Goal: Navigation & Orientation: Find specific page/section

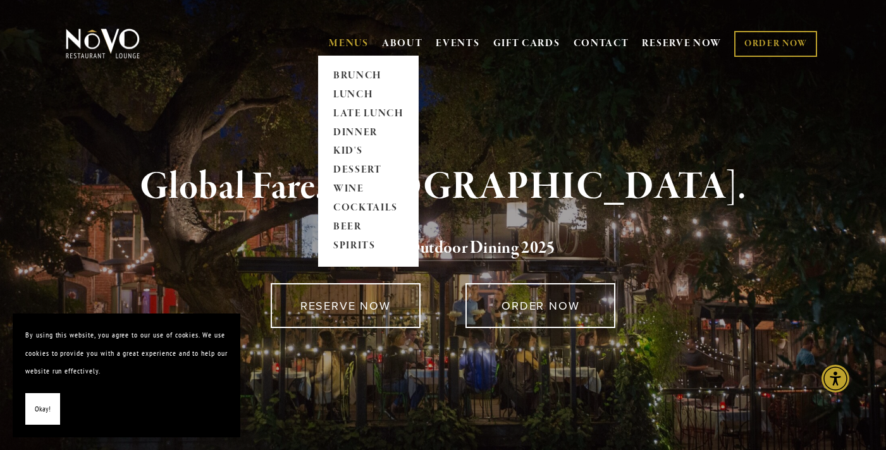
click at [338, 44] on link "MENUS" at bounding box center [349, 43] width 40 height 13
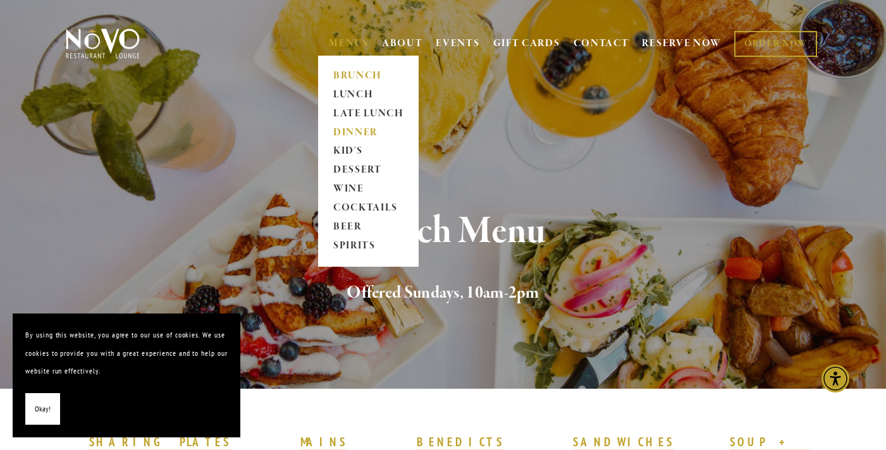
click at [343, 132] on link "DINNER" at bounding box center [368, 132] width 79 height 19
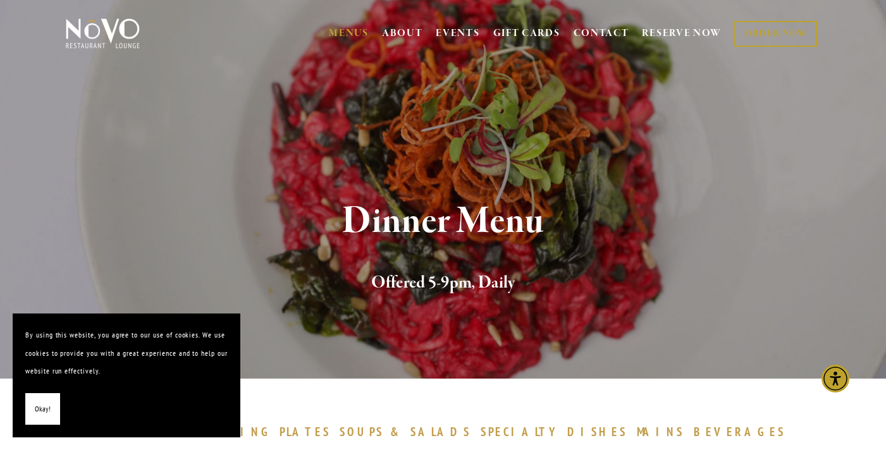
scroll to position [12, 0]
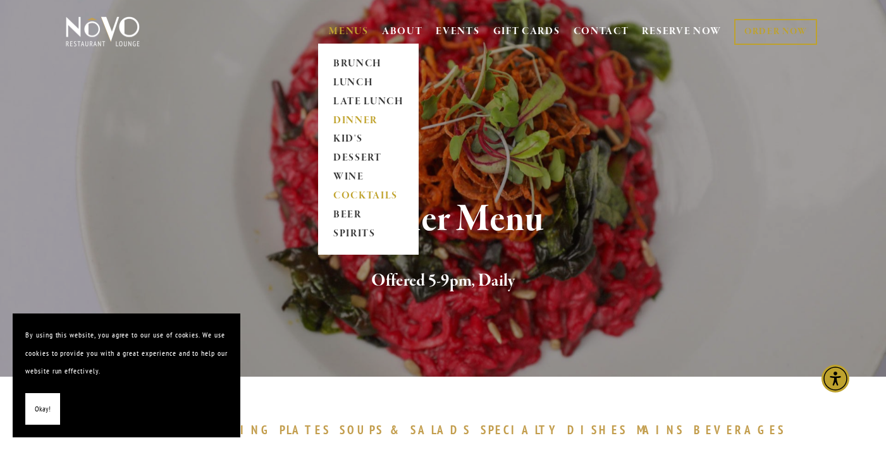
click at [353, 190] on link "COCKTAILS" at bounding box center [368, 196] width 79 height 19
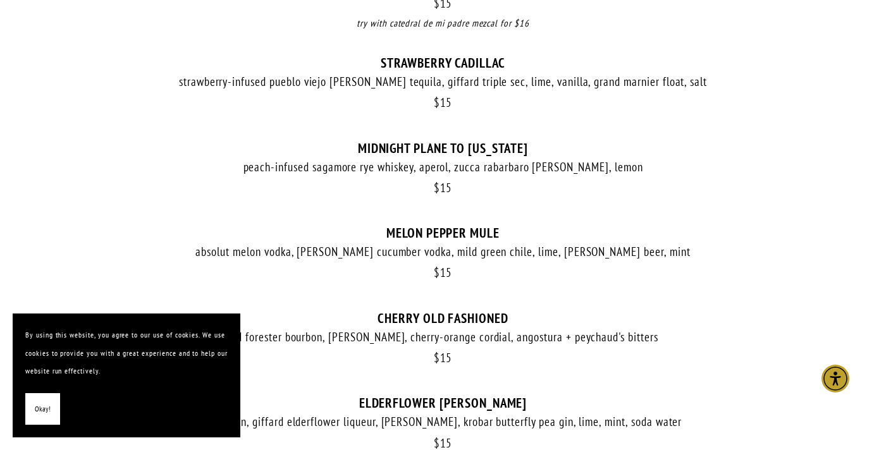
scroll to position [668, 0]
